Goal: Information Seeking & Learning: Learn about a topic

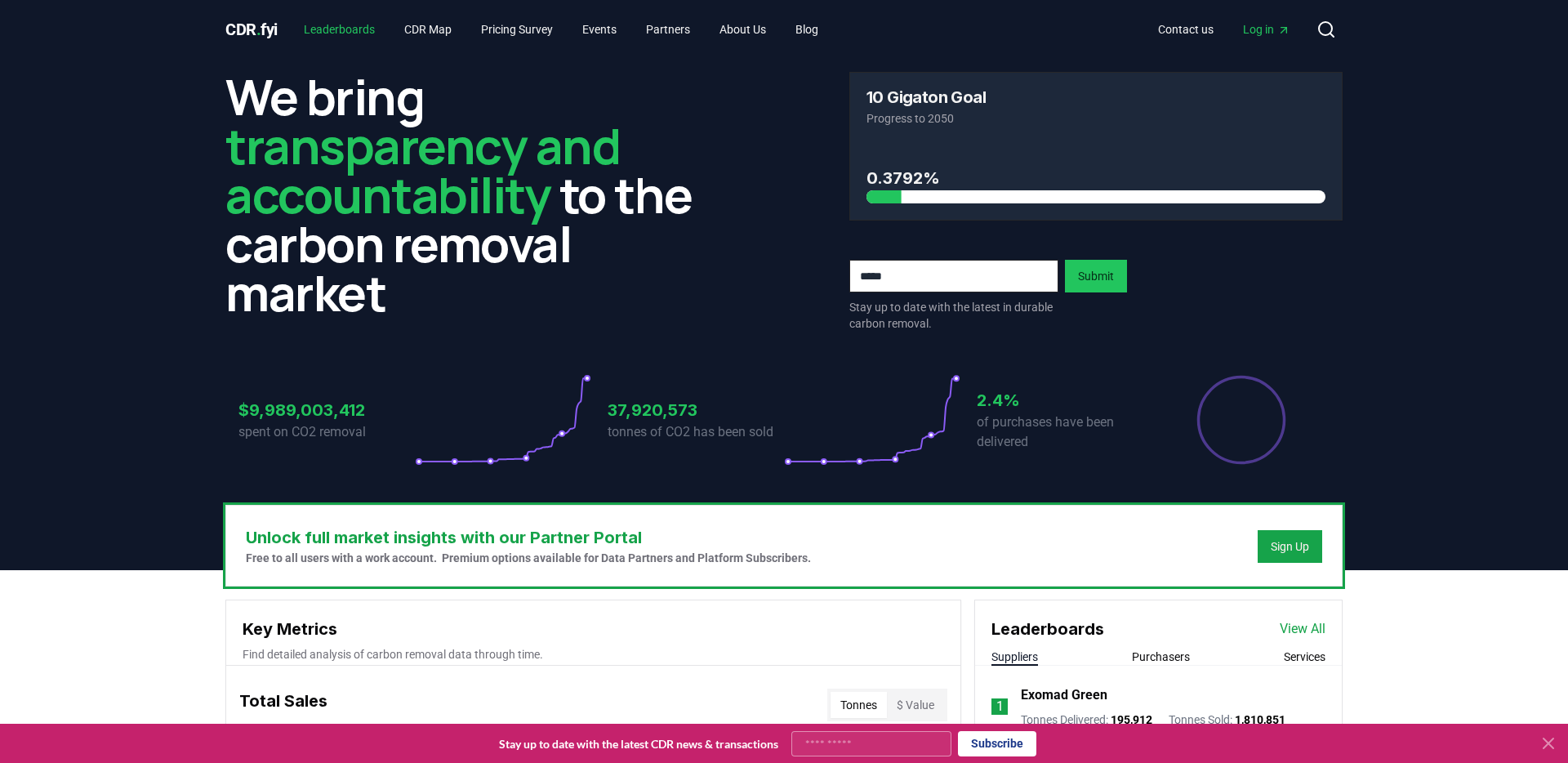
click at [334, 32] on link "Leaderboards" at bounding box center [339, 29] width 97 height 29
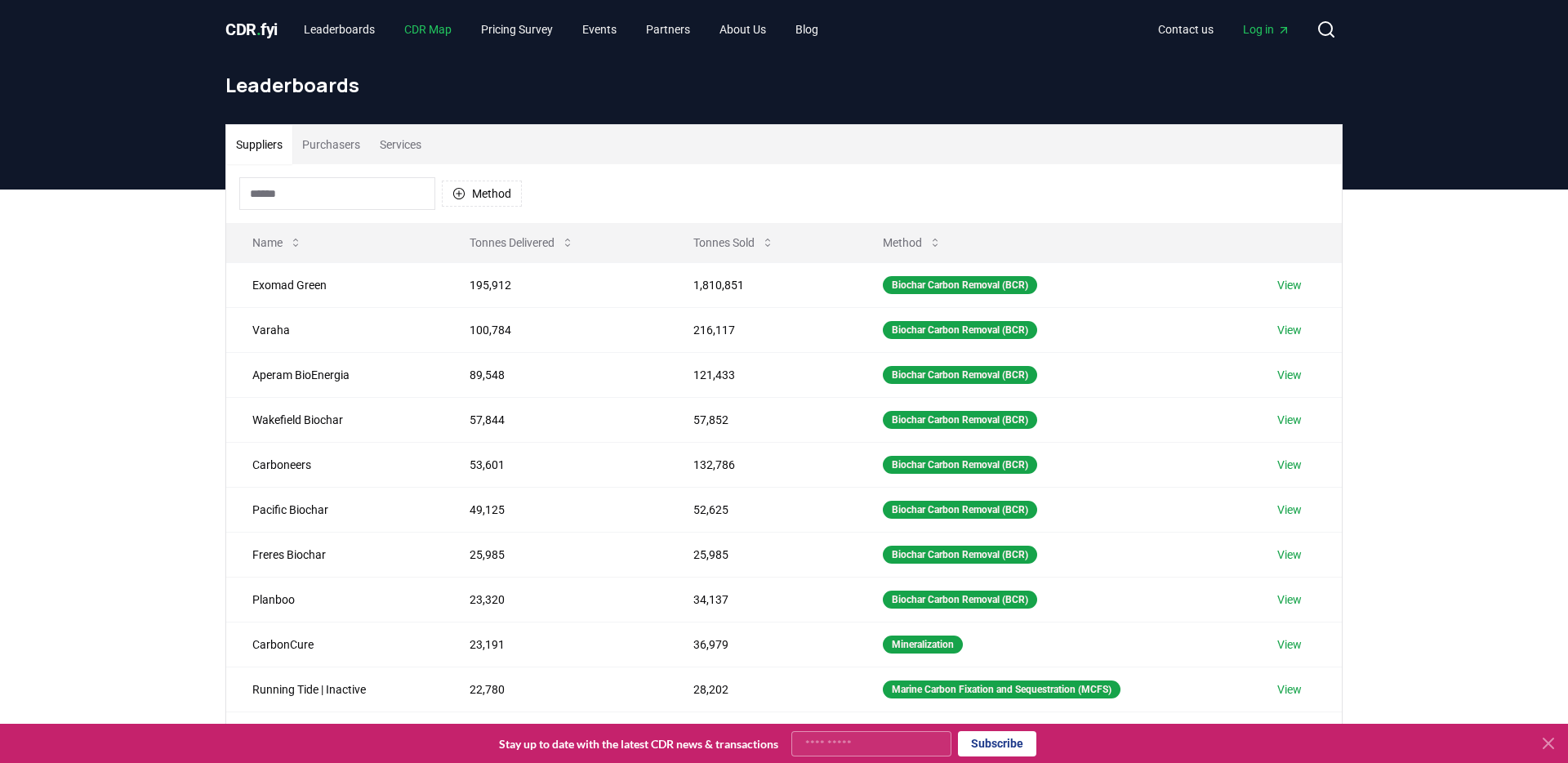
click at [426, 27] on link "CDR Map" at bounding box center [428, 29] width 73 height 29
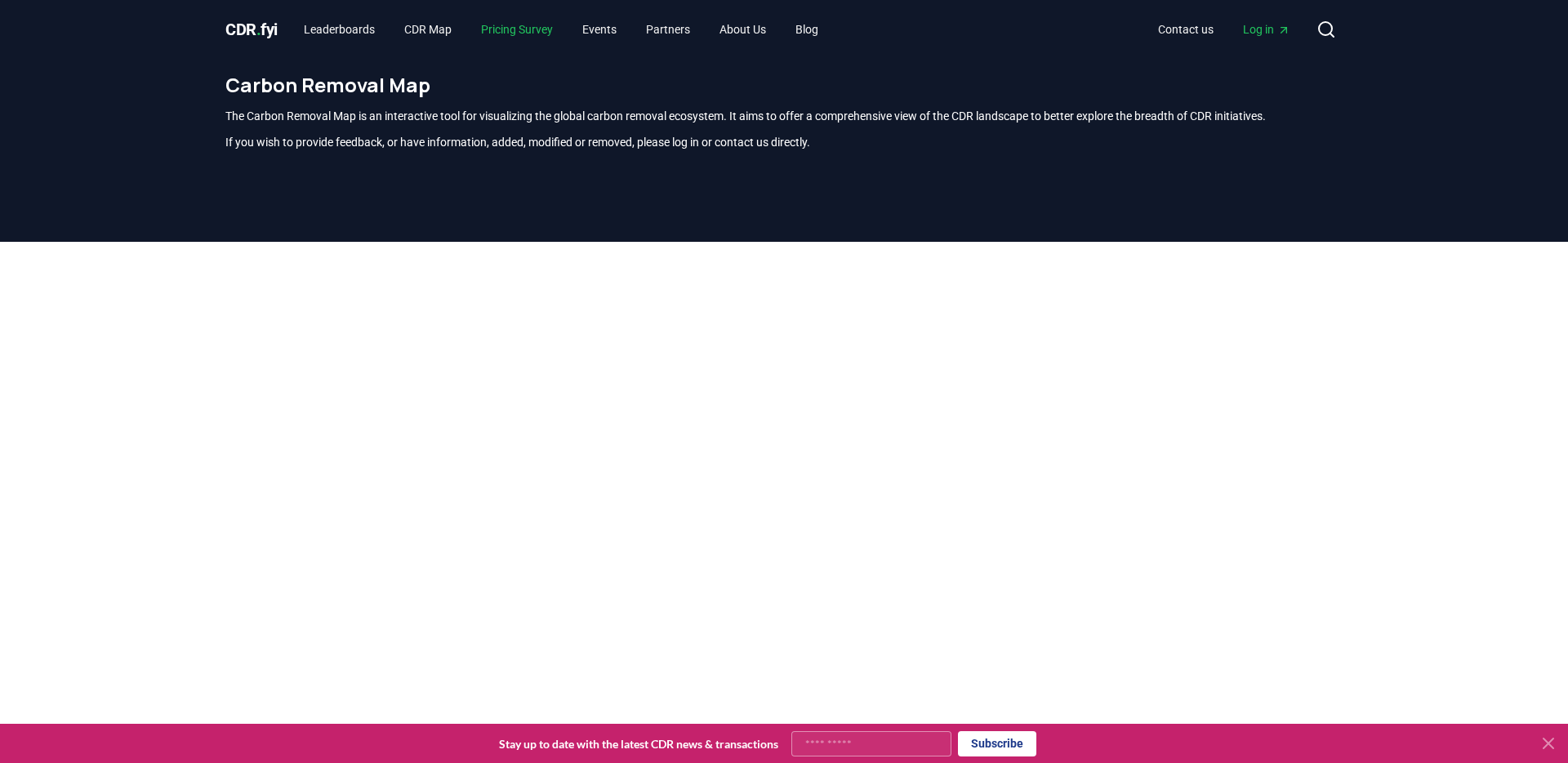
click at [543, 31] on link "Pricing Survey" at bounding box center [517, 29] width 98 height 29
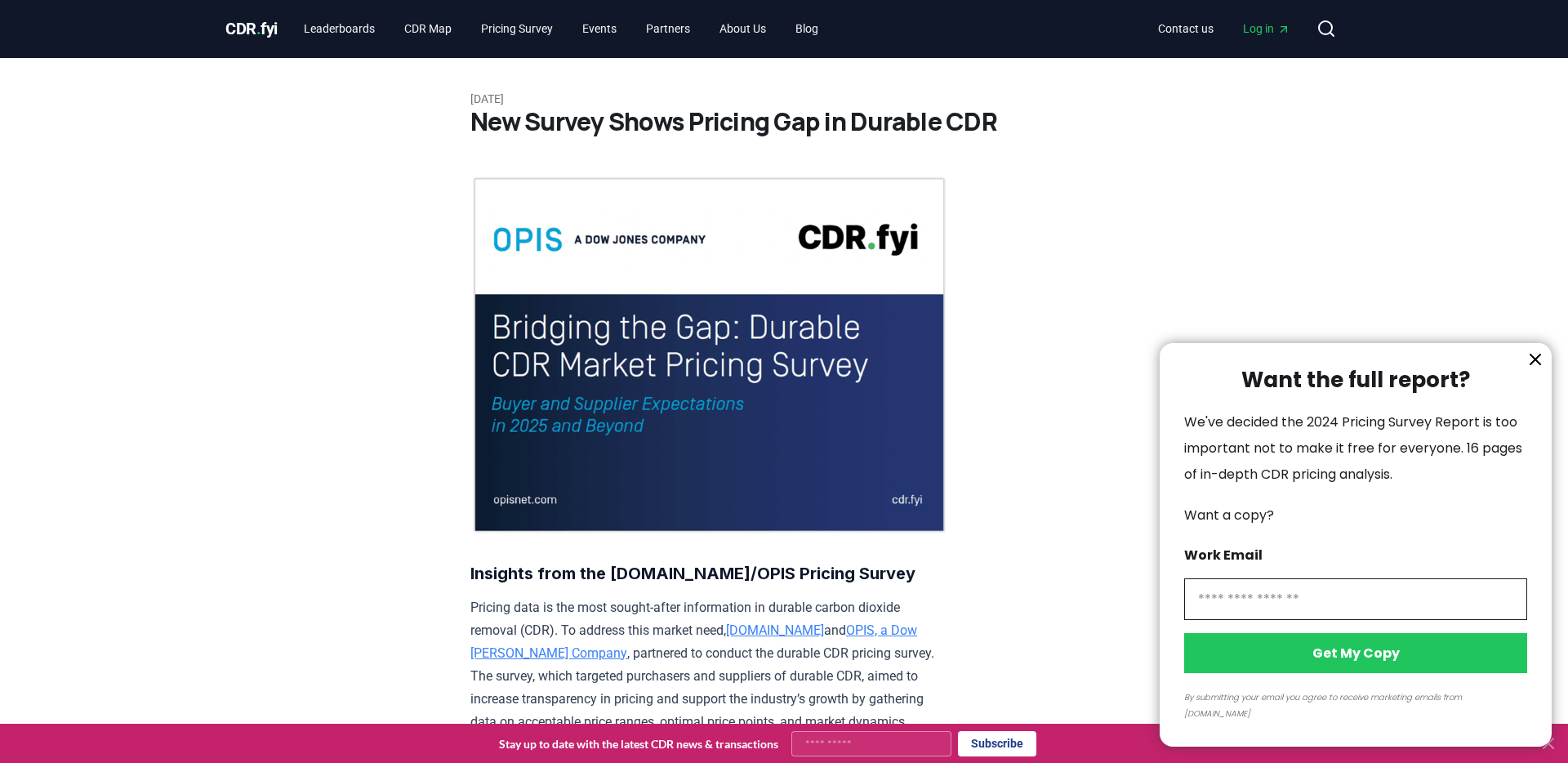
scroll to position [2, 0]
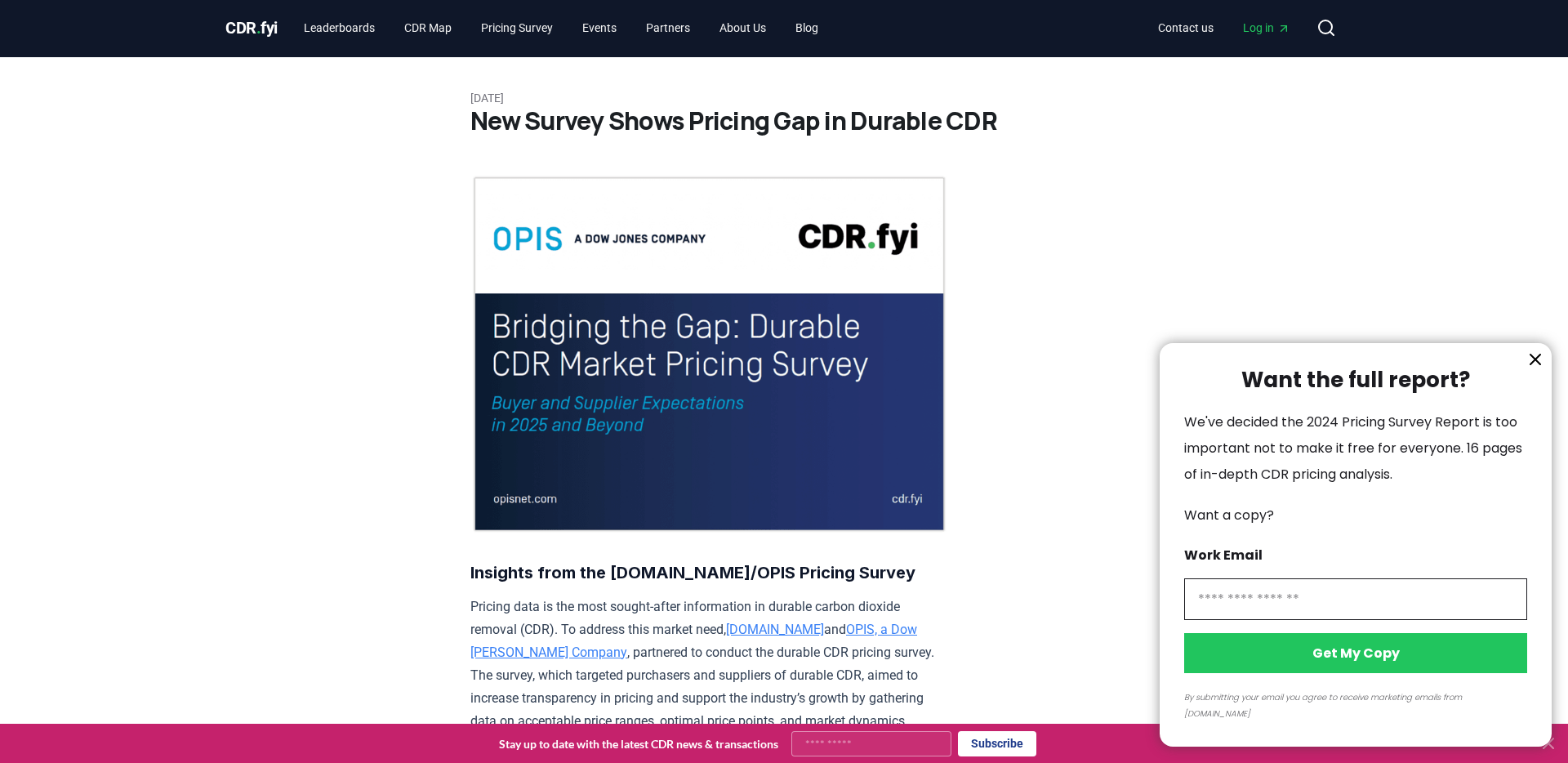
click at [259, 32] on div at bounding box center [784, 382] width 1568 height 763
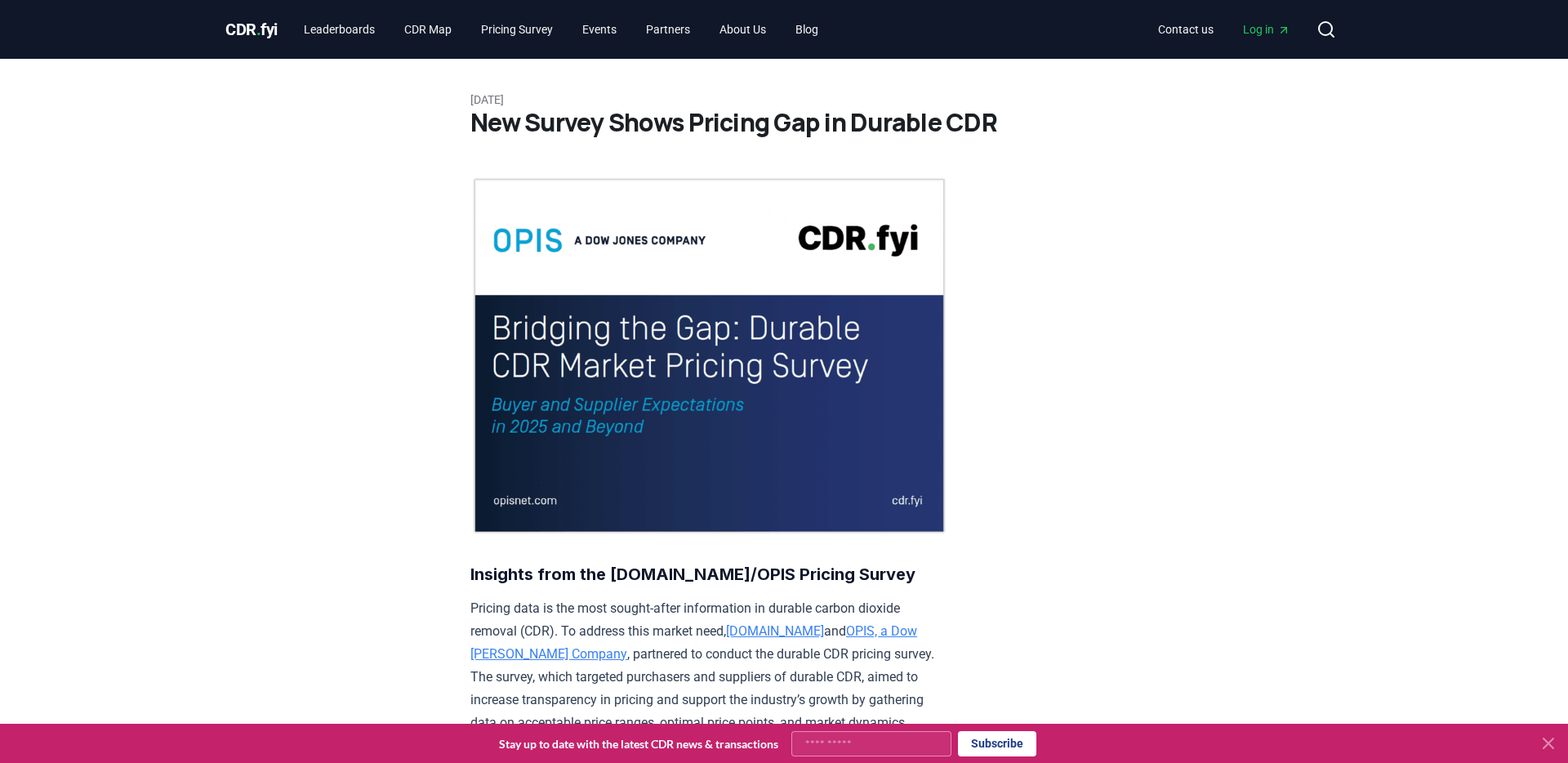
click at [264, 20] on span "CDR . fyi" at bounding box center [251, 30] width 52 height 20
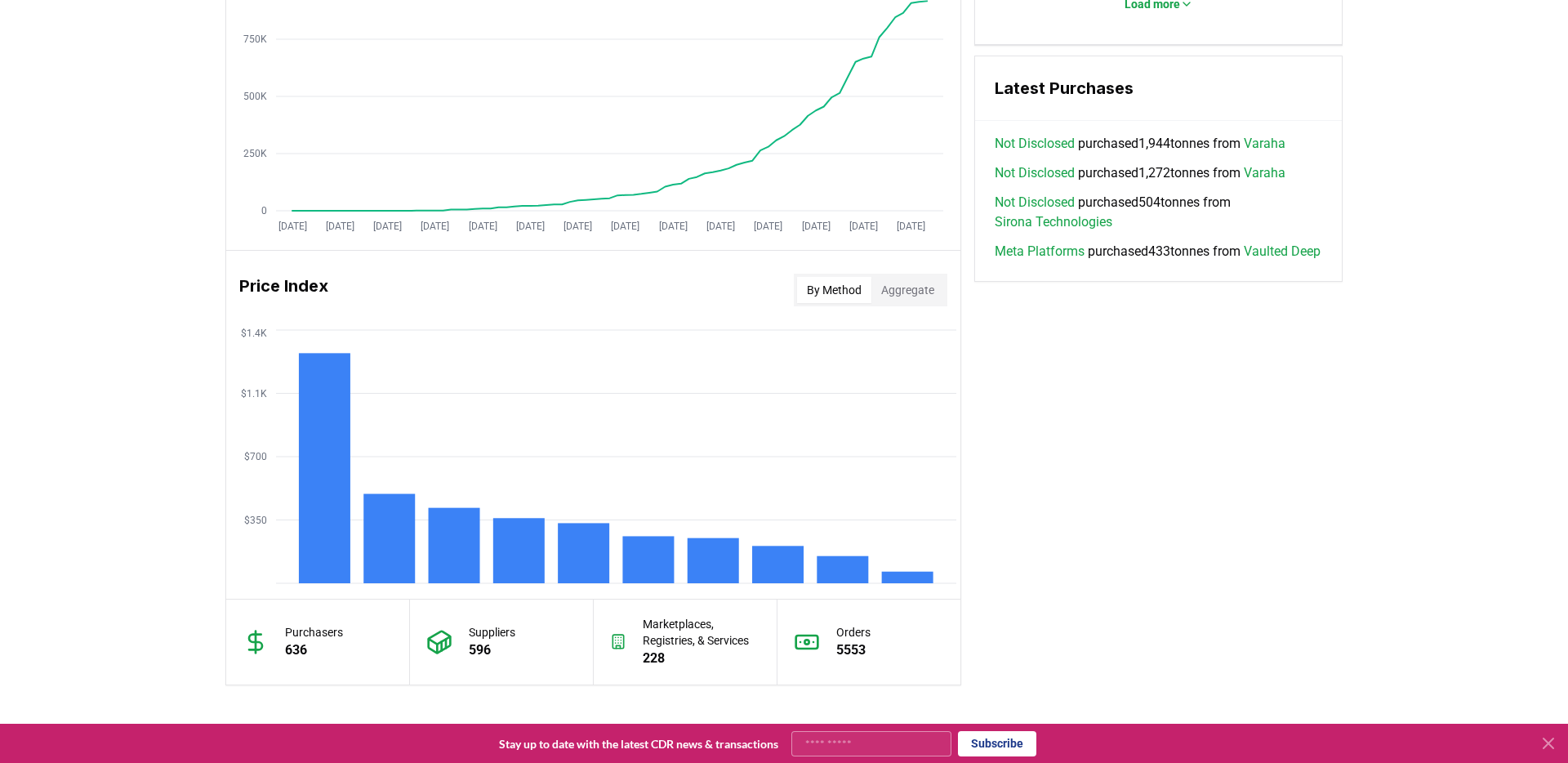
scroll to position [1125, 0]
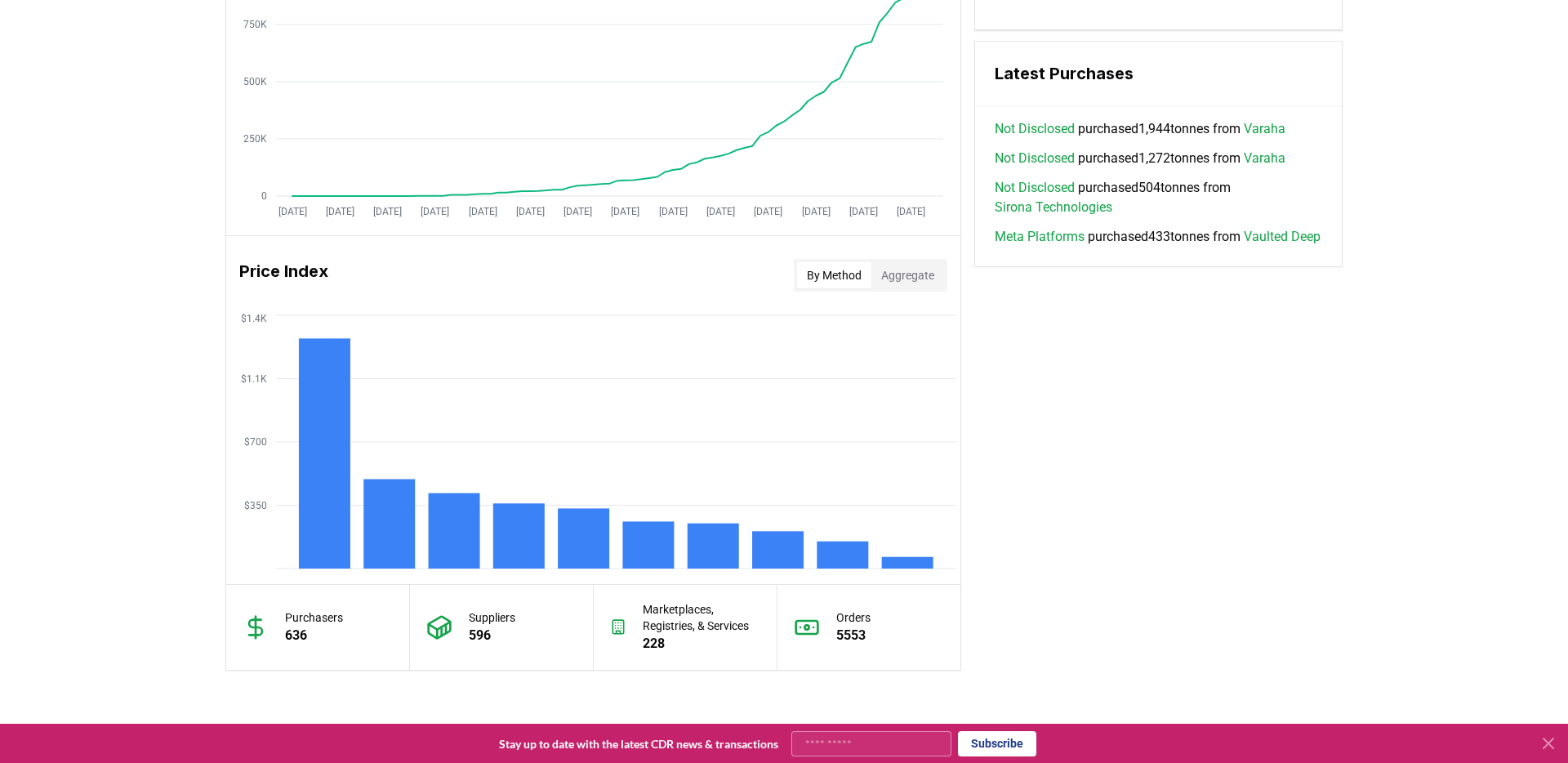
click at [914, 280] on button "Aggregate" at bounding box center [907, 275] width 72 height 26
click at [852, 276] on button "By Method" at bounding box center [834, 275] width 74 height 26
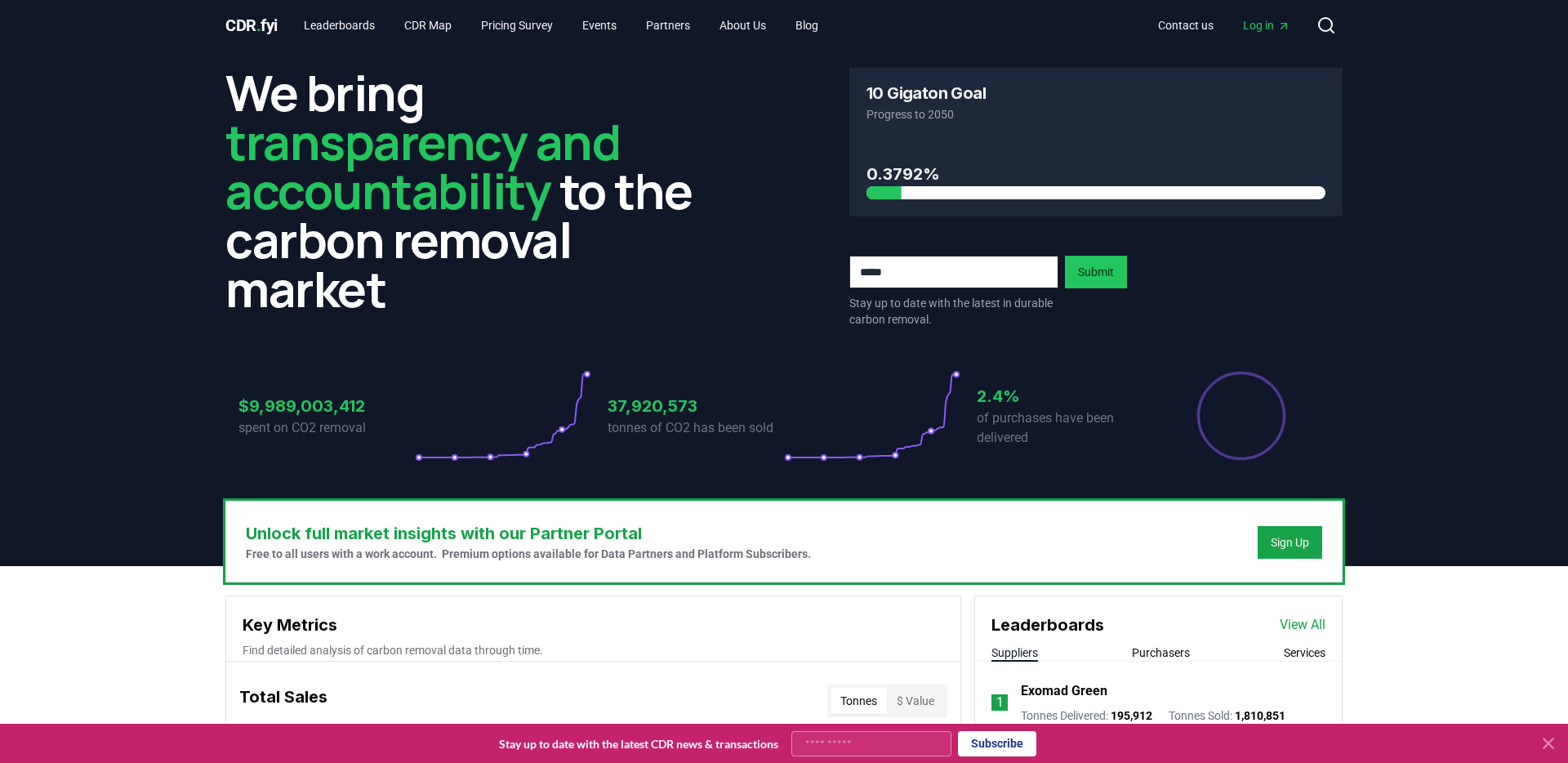
scroll to position [7, 0]
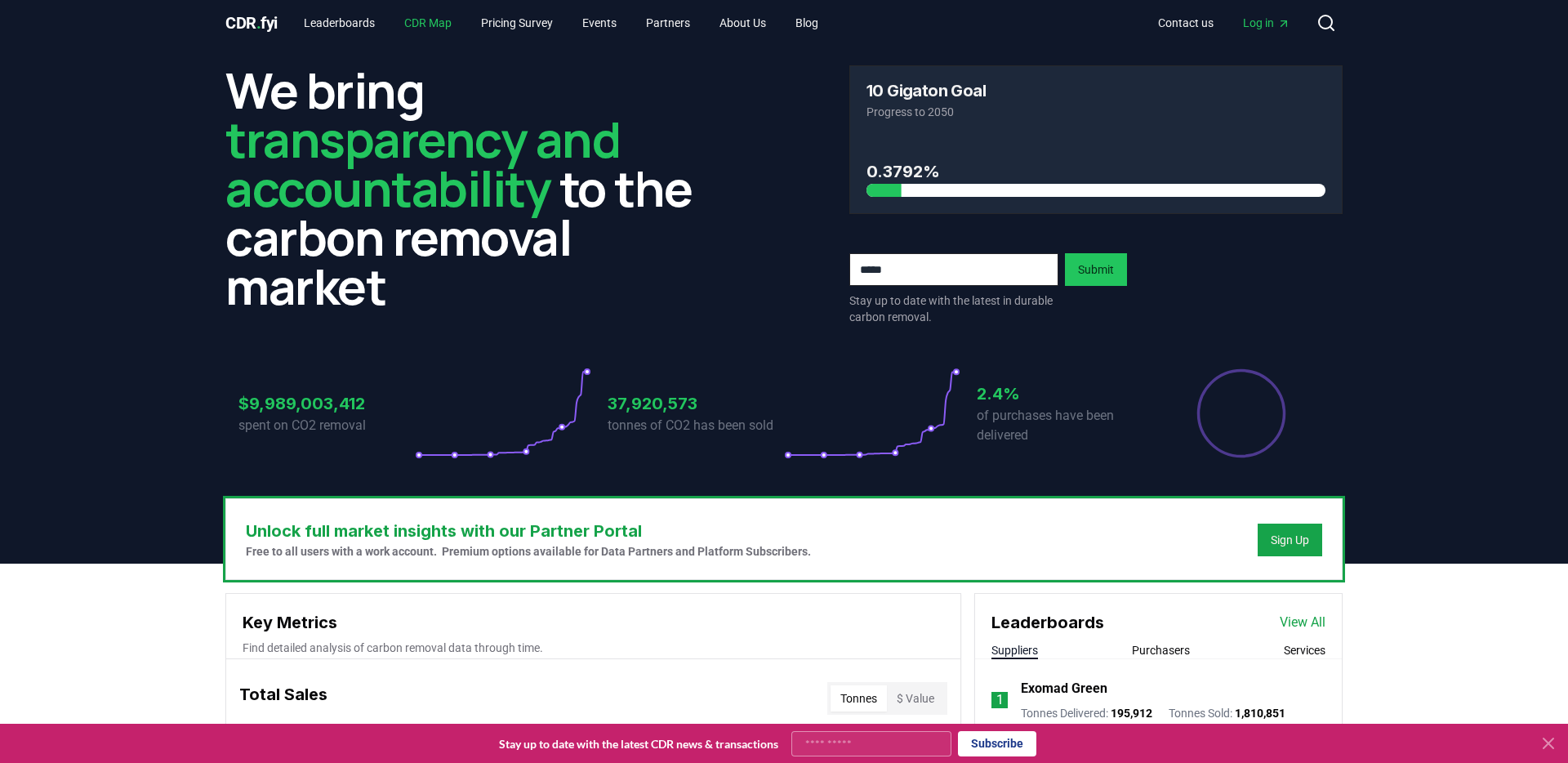
click at [455, 22] on link "CDR Map" at bounding box center [428, 22] width 73 height 29
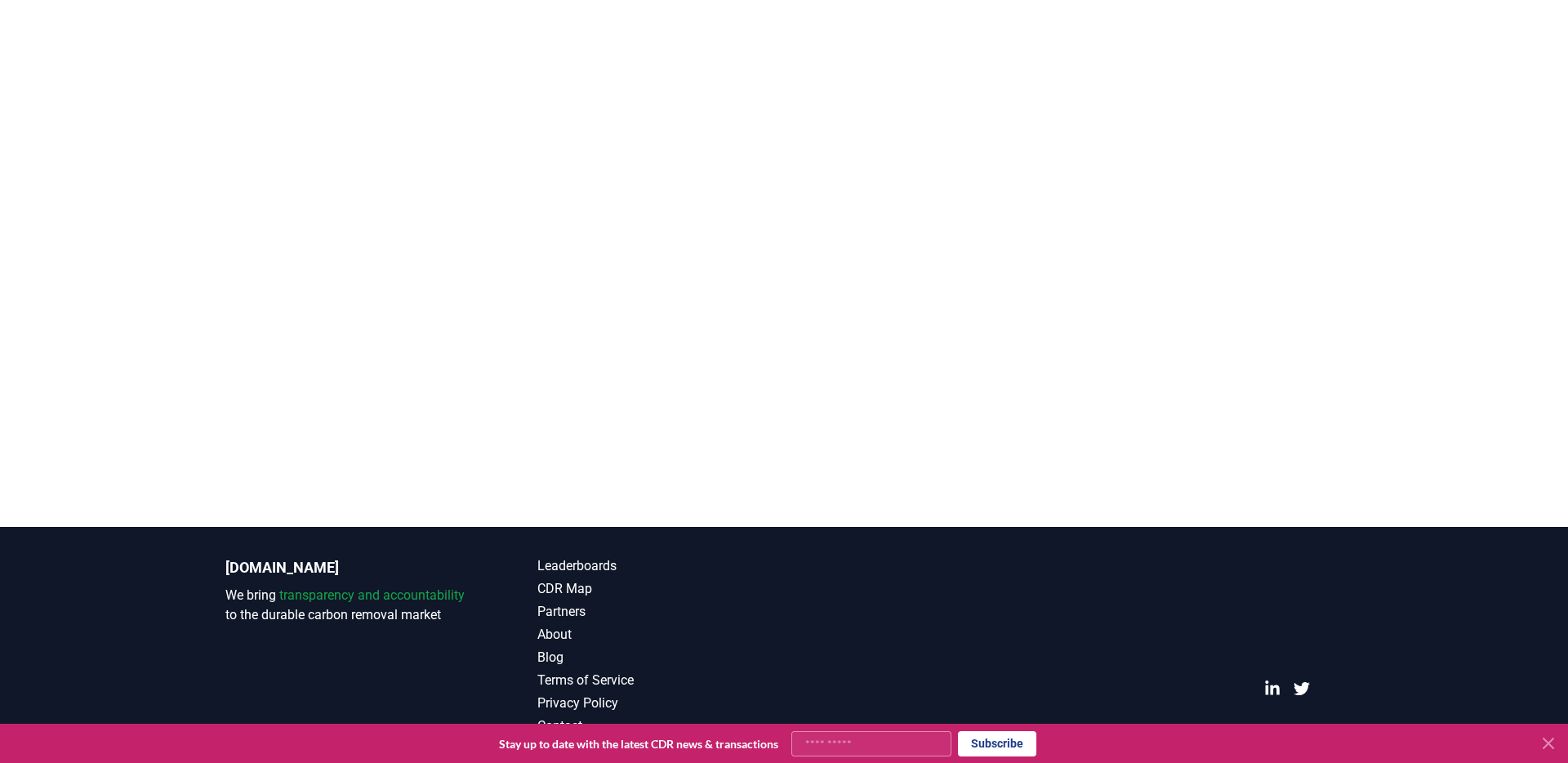
scroll to position [481, 0]
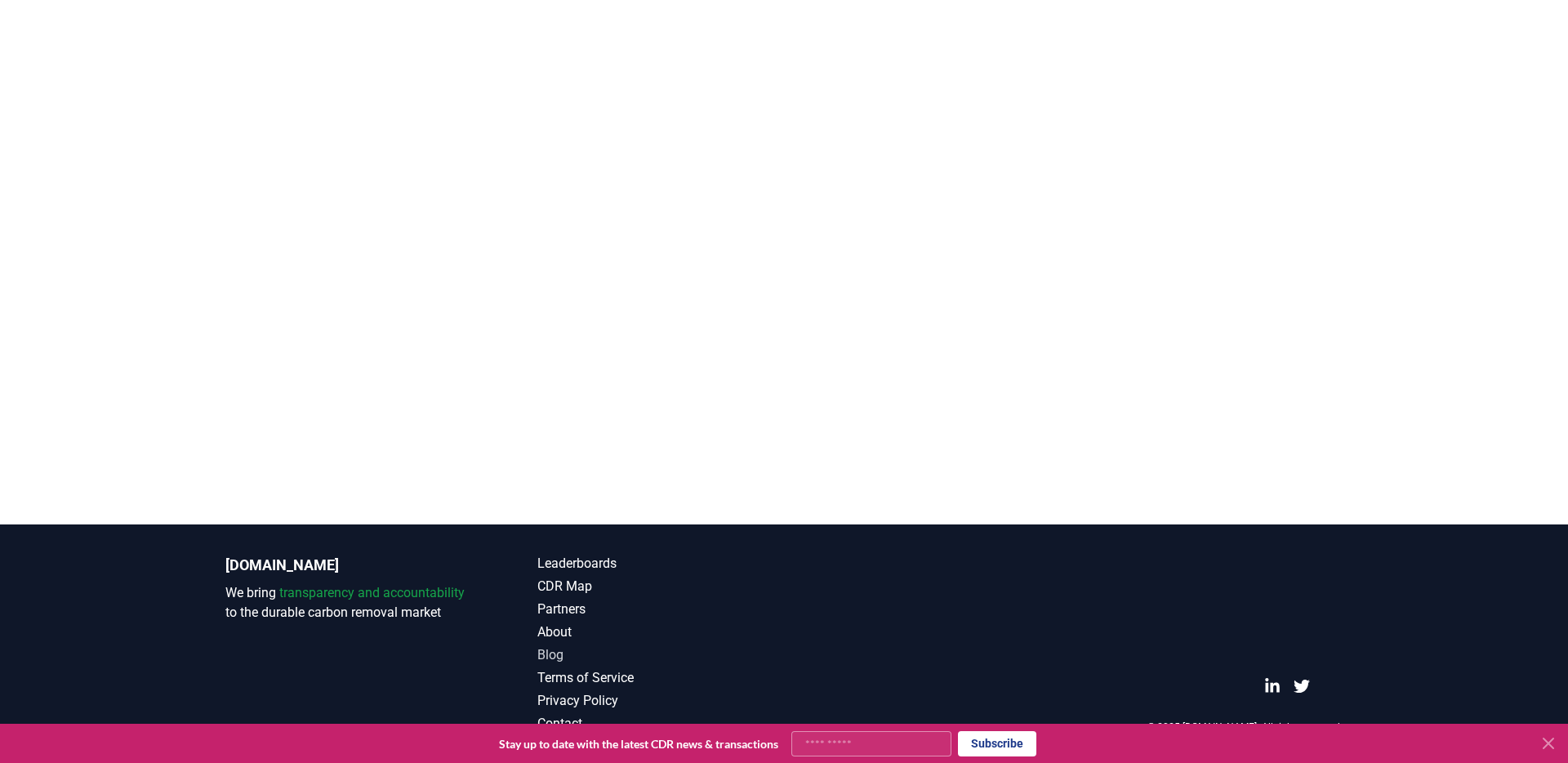
click at [543, 658] on link "Blog" at bounding box center [660, 656] width 246 height 20
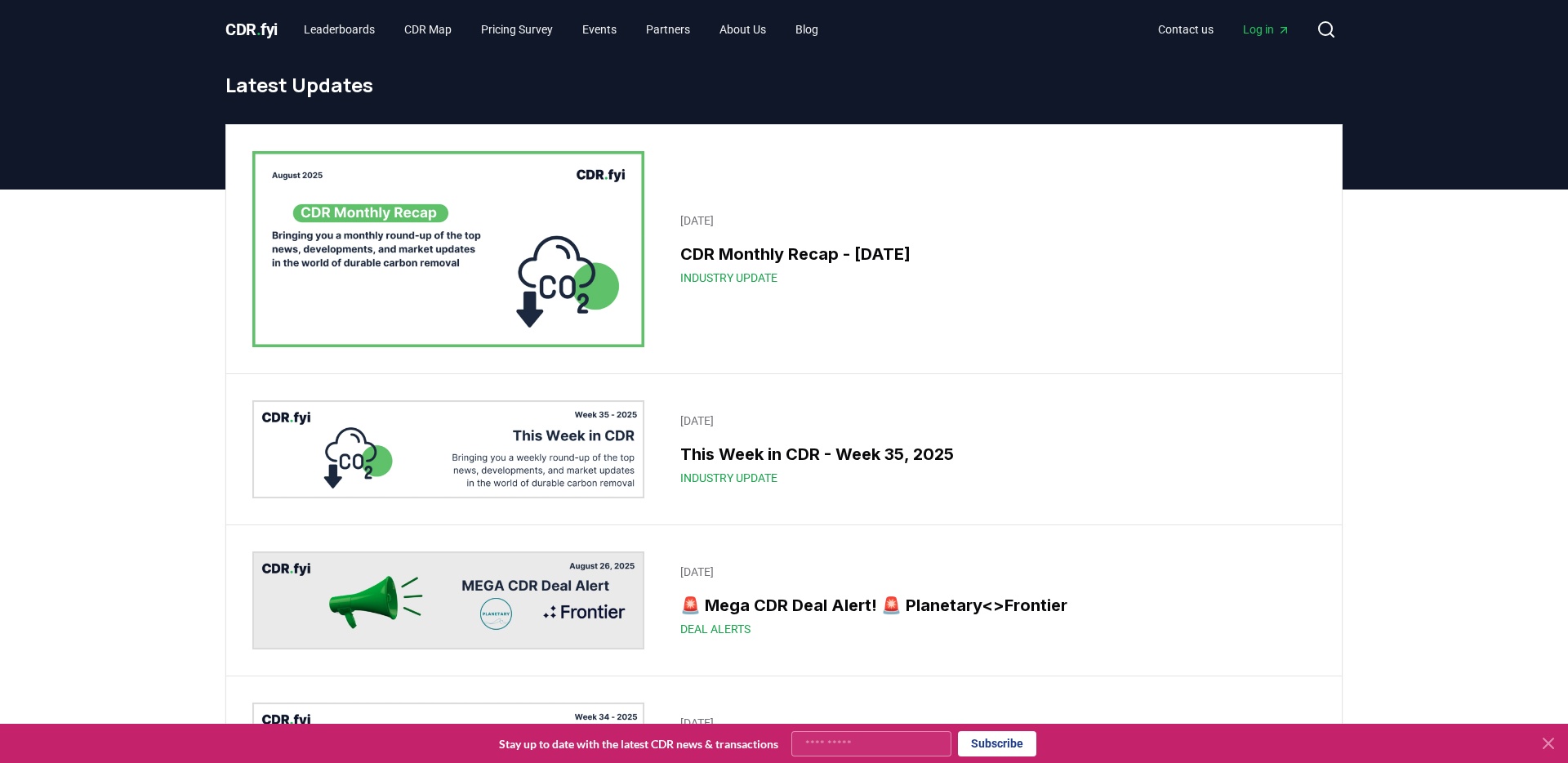
click at [500, 289] on img at bounding box center [448, 248] width 392 height 196
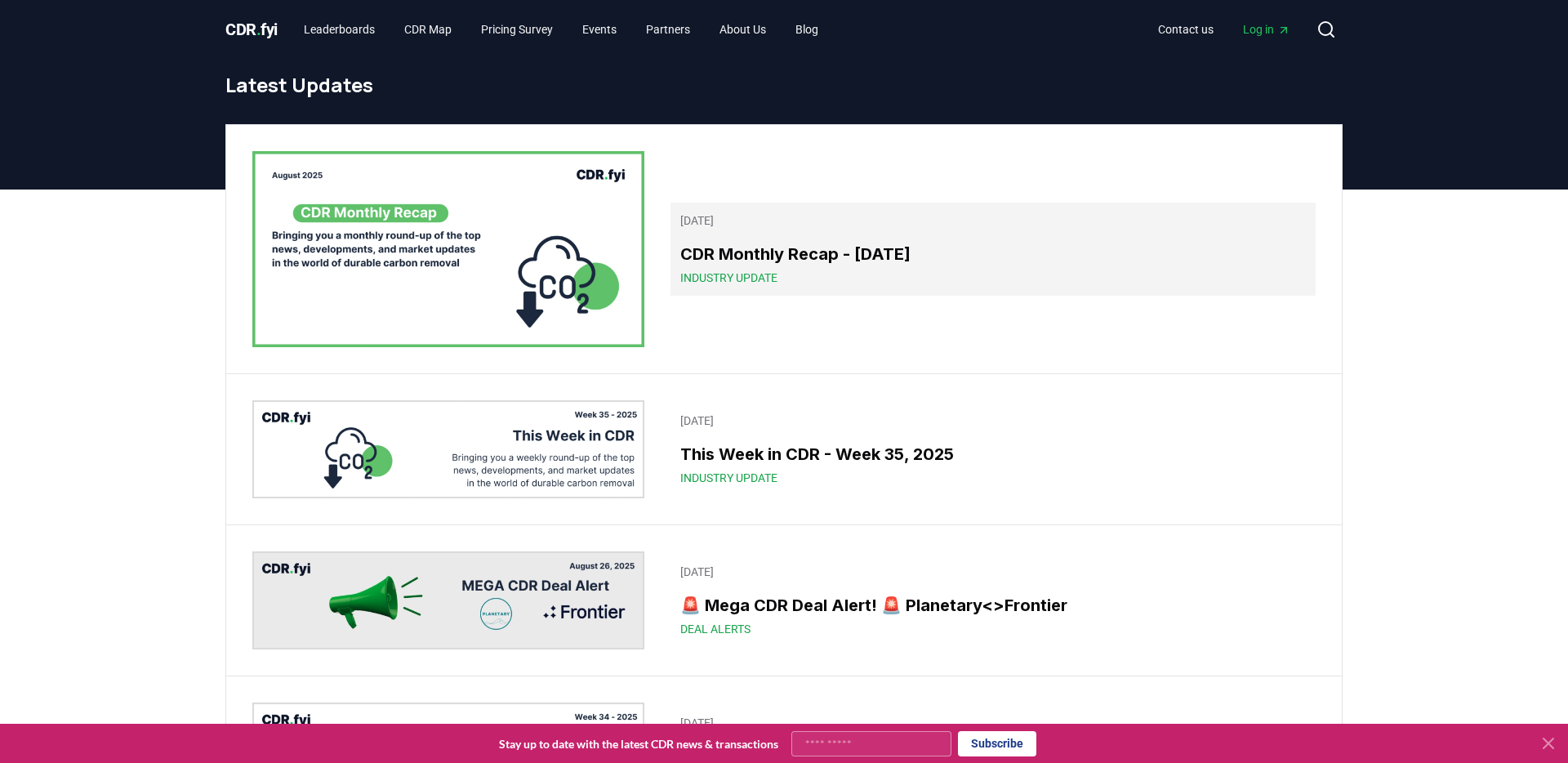
click at [840, 262] on h3 "CDR Monthly Recap - [DATE]" at bounding box center [993, 253] width 625 height 24
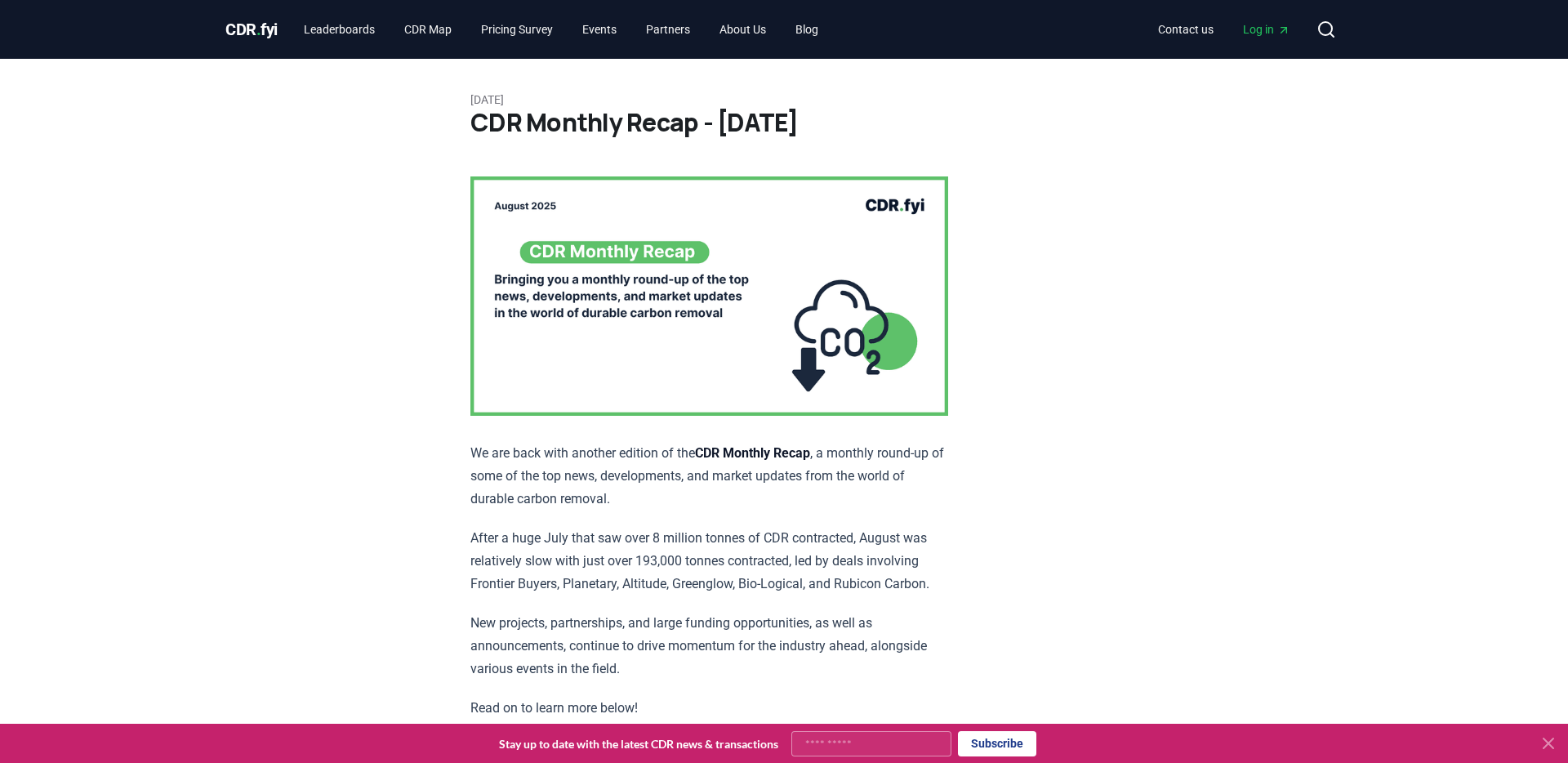
drag, startPoint x: 264, startPoint y: 32, endPoint x: 276, endPoint y: 27, distance: 13.0
click at [264, 32] on span "CDR . fyi" at bounding box center [251, 30] width 52 height 20
